Goal: Transaction & Acquisition: Purchase product/service

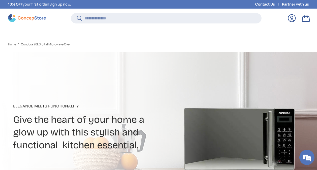
click at [125, 13] on input "Search" at bounding box center [166, 18] width 191 height 10
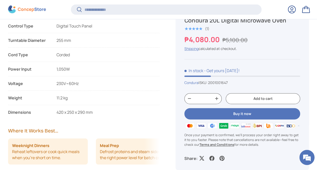
scroll to position [528, 0]
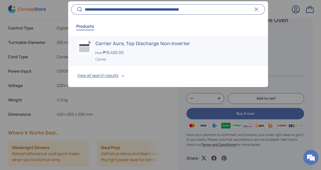
type input "**********"
click at [135, 44] on h3 "Carrier Aura, Top Discharge Non-Inverter" at bounding box center [176, 43] width 163 height 7
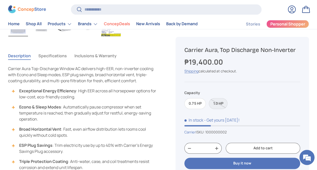
scroll to position [151, 0]
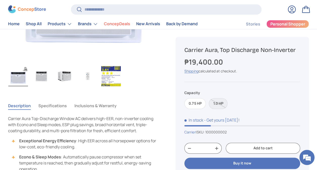
click at [60, 106] on button "Specifications" at bounding box center [52, 106] width 28 height 12
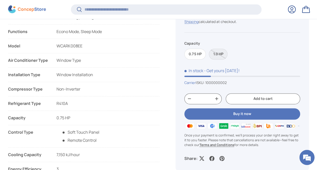
scroll to position [276, 0]
